Goal: Check status: Check status

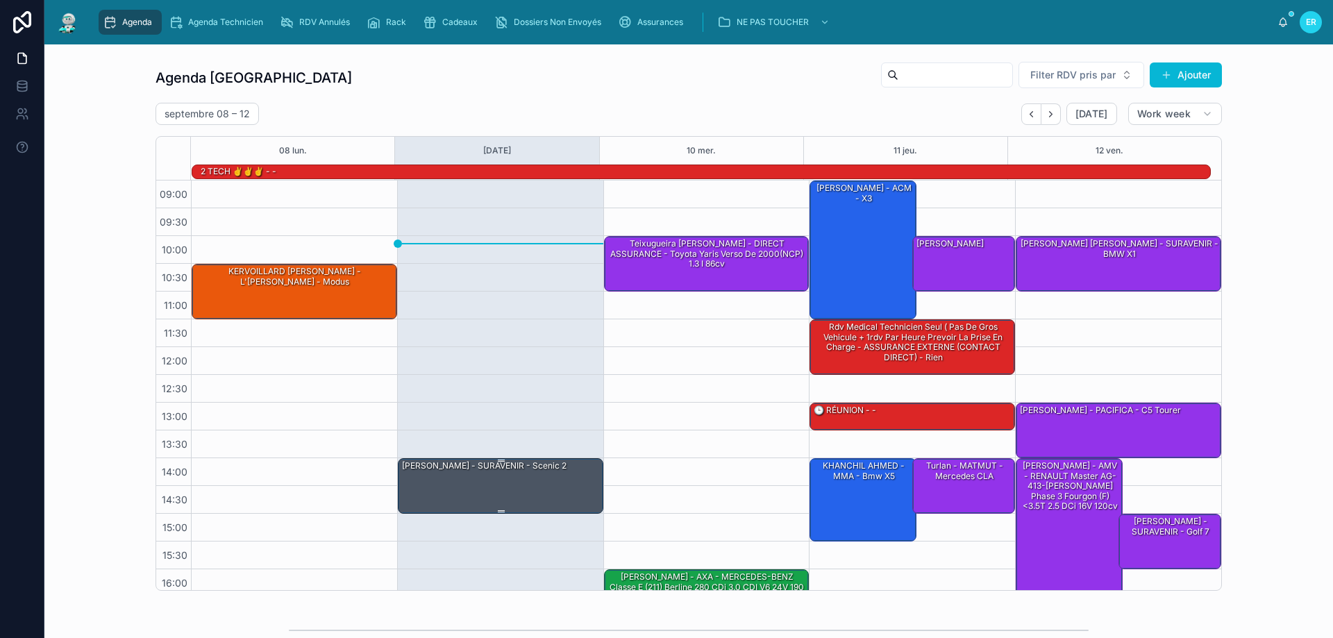
click at [500, 489] on div "[PERSON_NAME] - SURAVENIR - Scenic 2" at bounding box center [501, 485] width 201 height 53
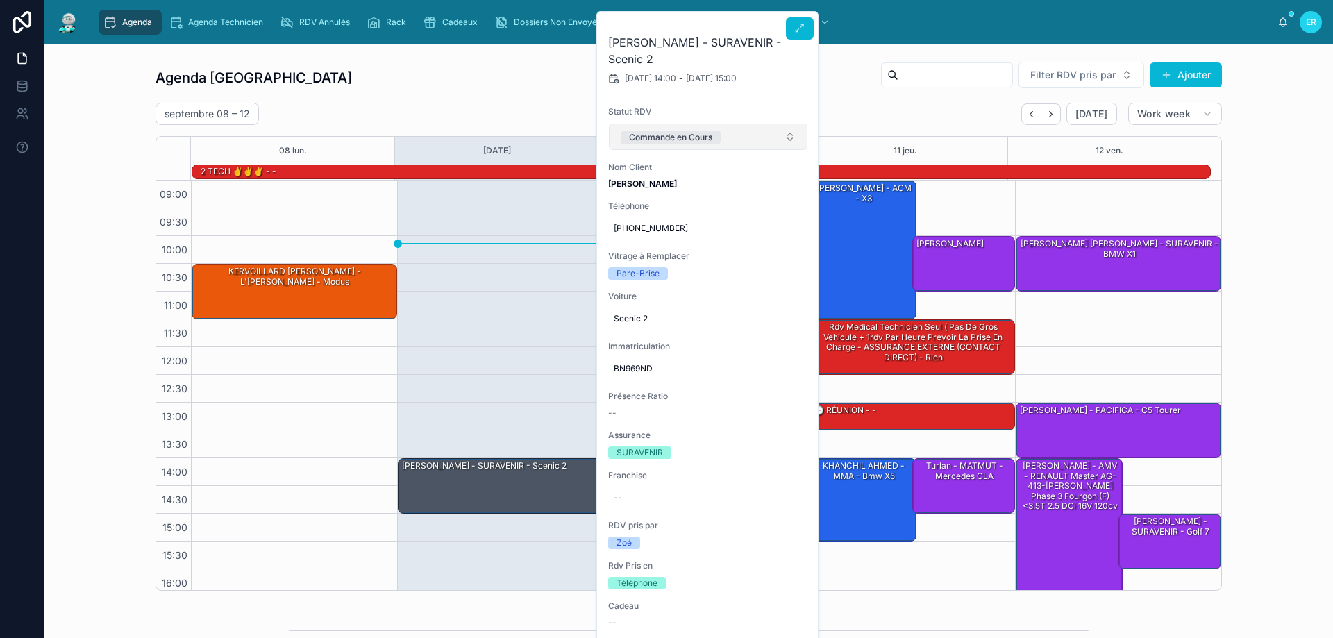
click at [769, 142] on button "Commande en Cours" at bounding box center [708, 137] width 199 height 26
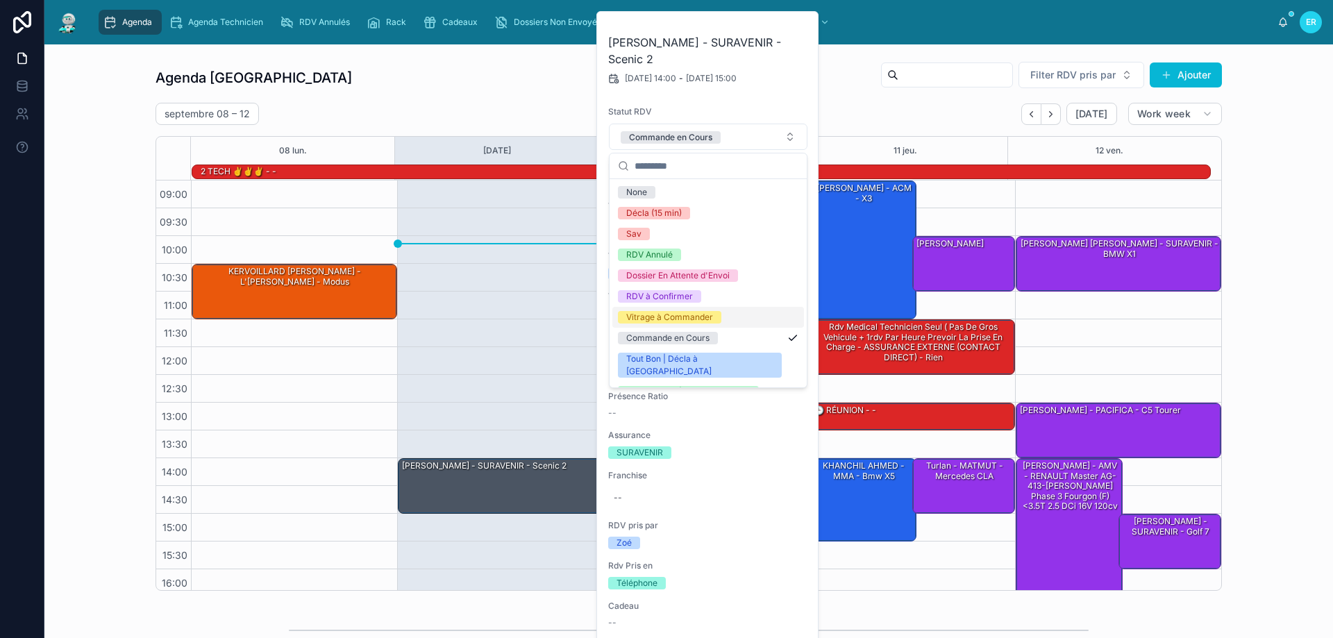
click at [446, 87] on div "Agenda Rennes Filter RDV pris par [PERSON_NAME]" at bounding box center [689, 77] width 1067 height 33
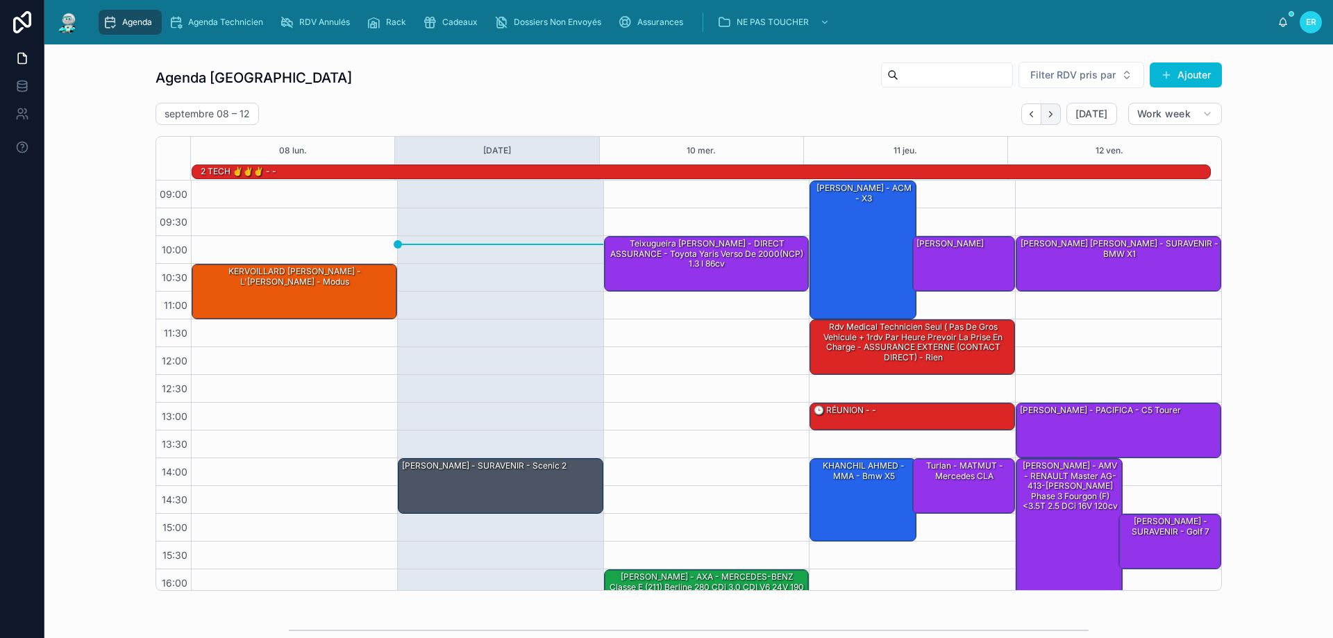
click at [1049, 121] on button "Next" at bounding box center [1051, 114] width 19 height 22
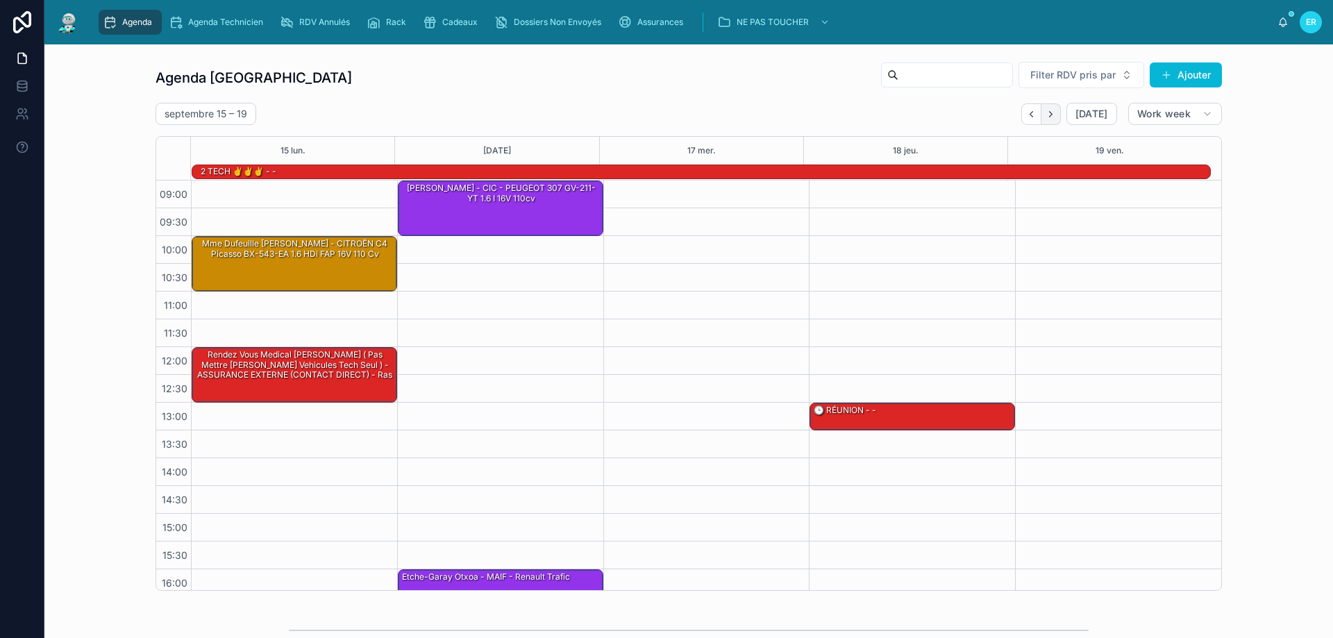
click at [1052, 107] on button "Next" at bounding box center [1051, 114] width 19 height 22
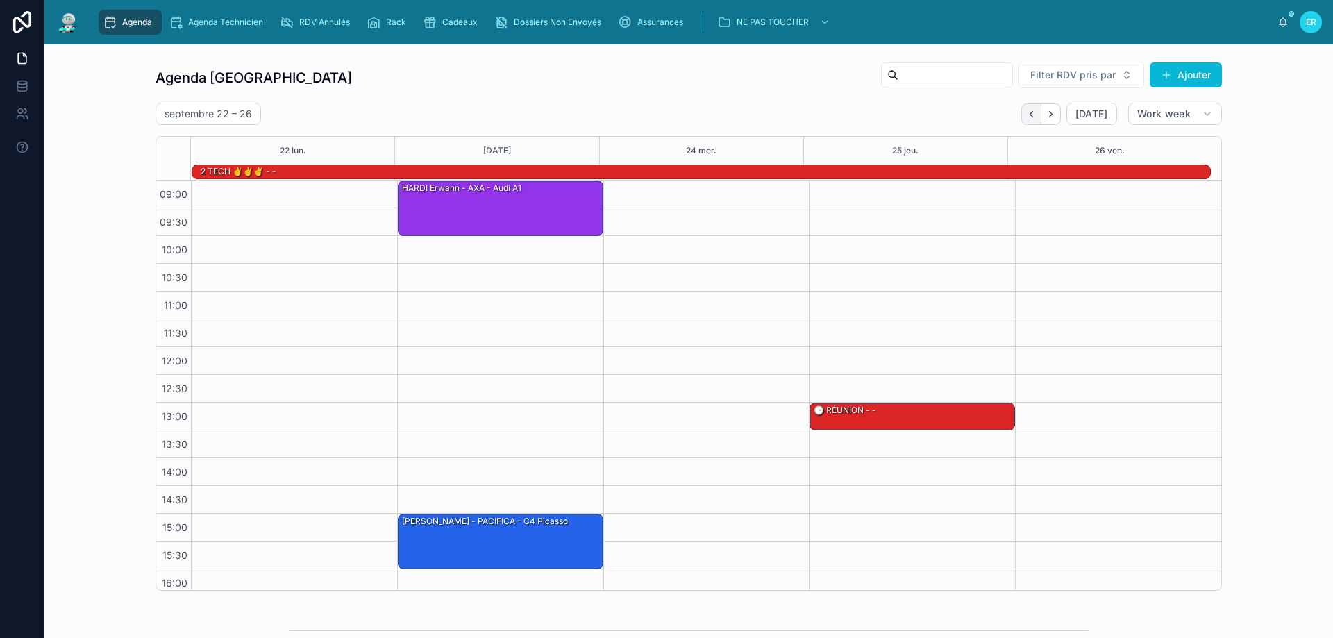
click at [1026, 118] on icon "Back" at bounding box center [1031, 114] width 10 height 10
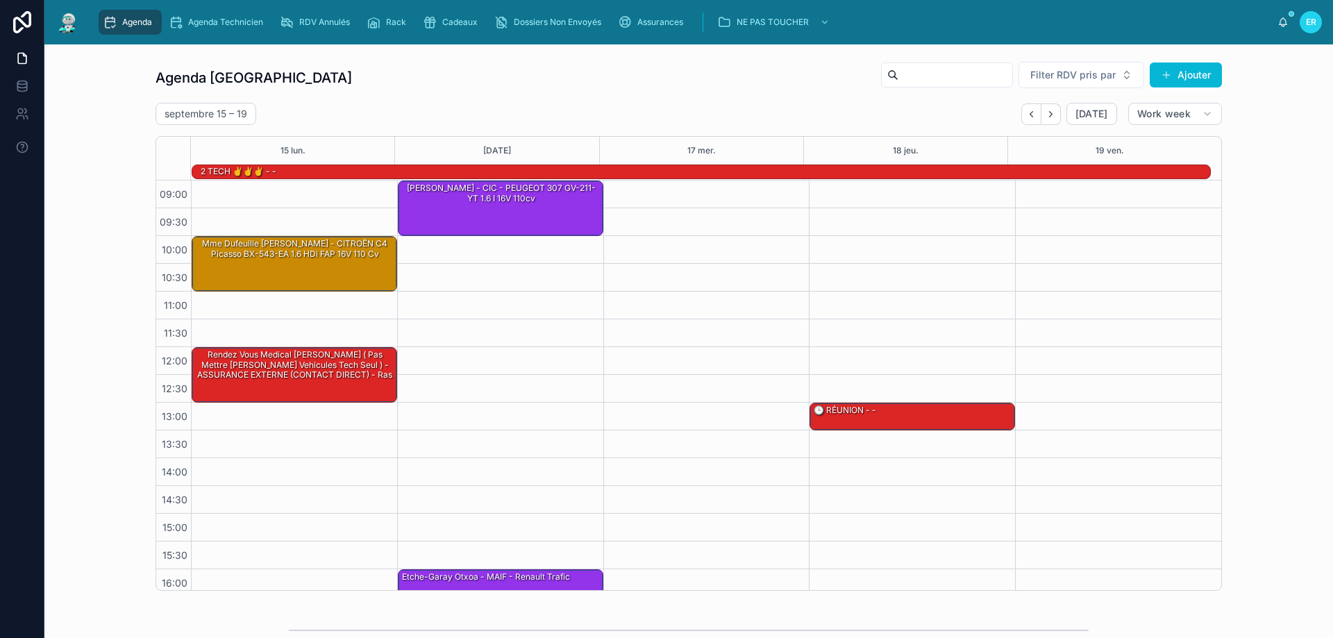
click at [1026, 118] on icon "Back" at bounding box center [1031, 114] width 10 height 10
